Goal: Task Accomplishment & Management: Manage account settings

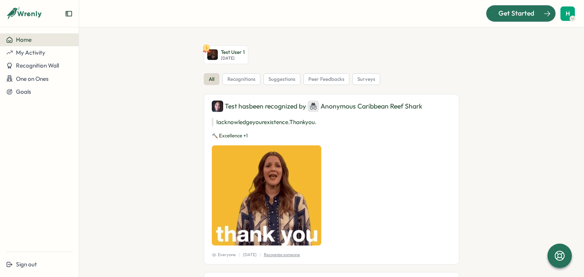
click at [520, 10] on span "Get Started" at bounding box center [516, 13] width 36 height 10
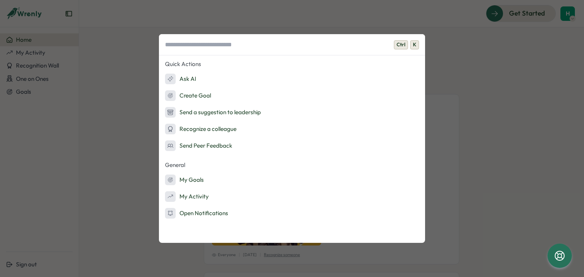
click at [511, 61] on div "Ctrl K Quick Actions Ask AI Create Goal Send a suggestion to leadership Recogni…" at bounding box center [292, 138] width 584 height 277
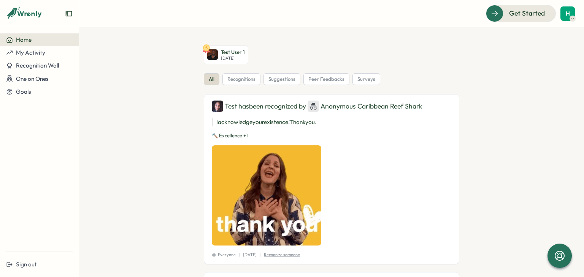
click at [565, 17] on div "H" at bounding box center [567, 13] width 14 height 14
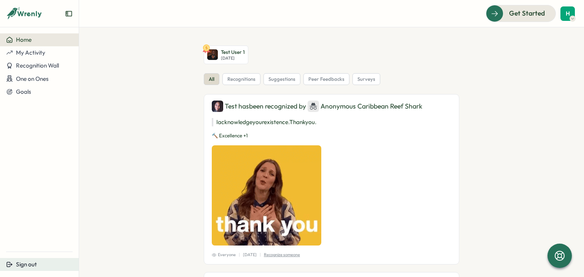
click at [18, 261] on span "Sign out" at bounding box center [26, 264] width 21 height 7
